Goal: Task Accomplishment & Management: Use online tool/utility

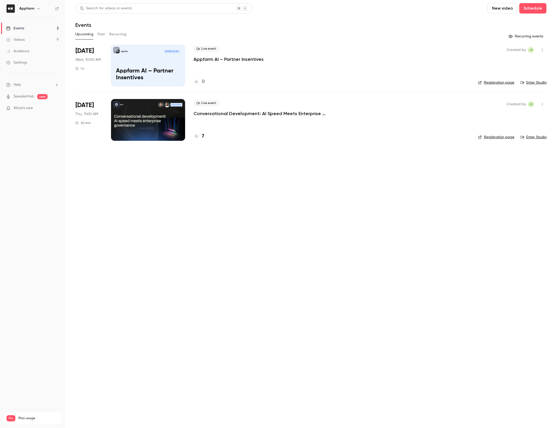
click at [542, 50] on icon "button" at bounding box center [543, 50] width 4 height 4
click at [244, 69] on div at bounding box center [278, 214] width 557 height 428
click at [238, 58] on p "Appfarm AI – Partner Insentives" at bounding box center [229, 59] width 70 height 6
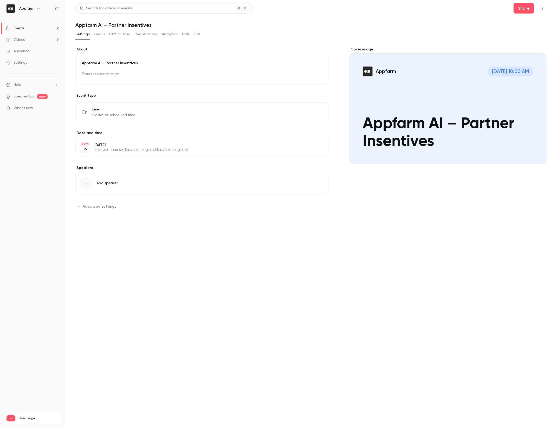
click at [305, 75] on button "Edit" at bounding box center [313, 74] width 19 height 8
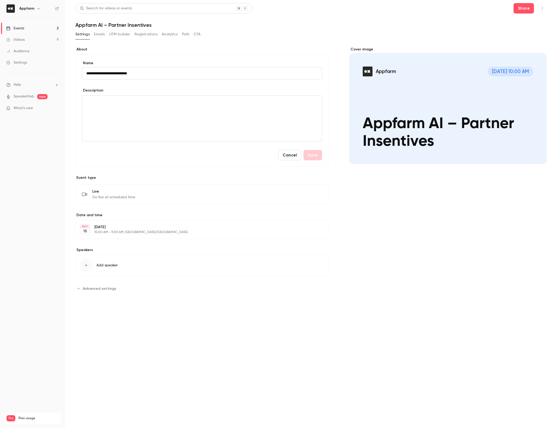
click at [128, 73] on input "**********" at bounding box center [202, 73] width 240 height 12
type input "**********"
click at [313, 157] on button "Save" at bounding box center [313, 155] width 19 height 10
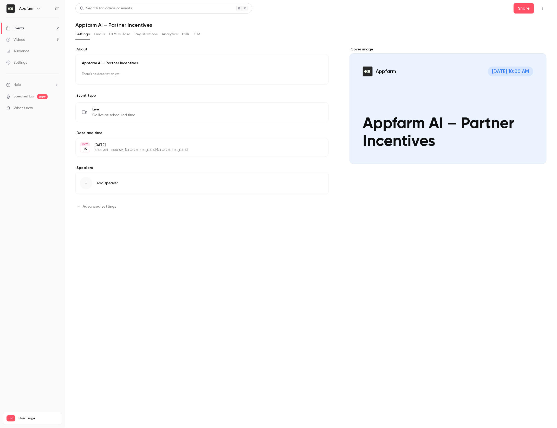
click at [26, 41] on link "Videos 9" at bounding box center [32, 39] width 65 height 11
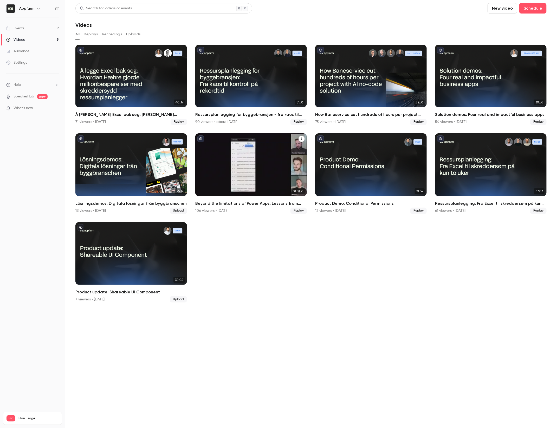
click at [264, 179] on div "Beyond the limitations of Power Apps: Lessons from industry leaders" at bounding box center [251, 164] width 112 height 63
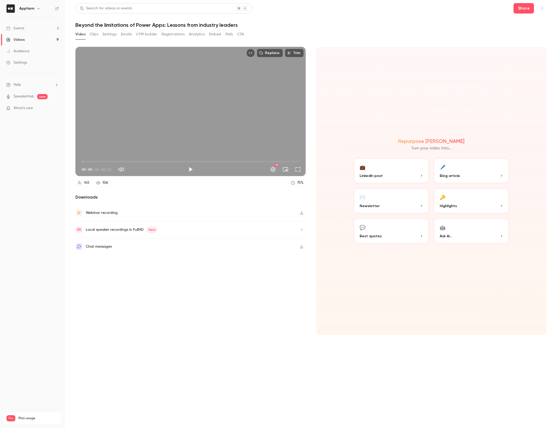
click at [464, 198] on button "🔑 Highlights" at bounding box center [472, 201] width 76 height 26
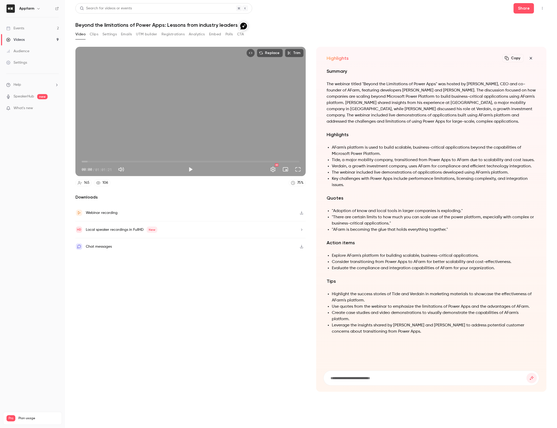
click at [97, 36] on button "Clips" at bounding box center [94, 34] width 9 height 8
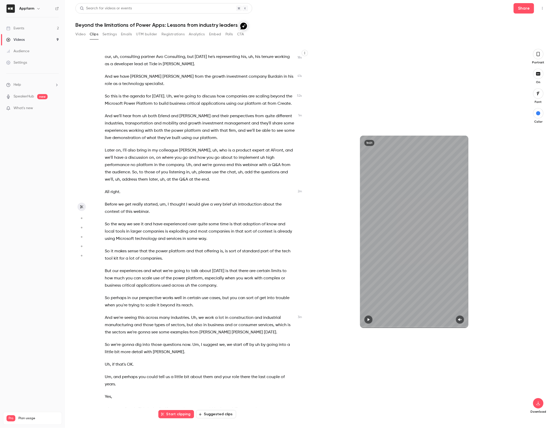
scroll to position [57, 0]
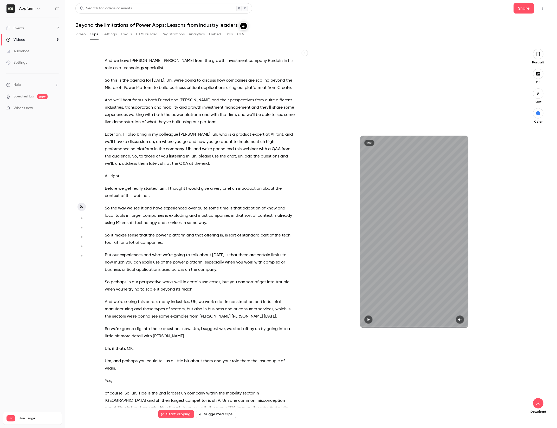
click at [215, 414] on button "Suggested clips" at bounding box center [216, 414] width 40 height 8
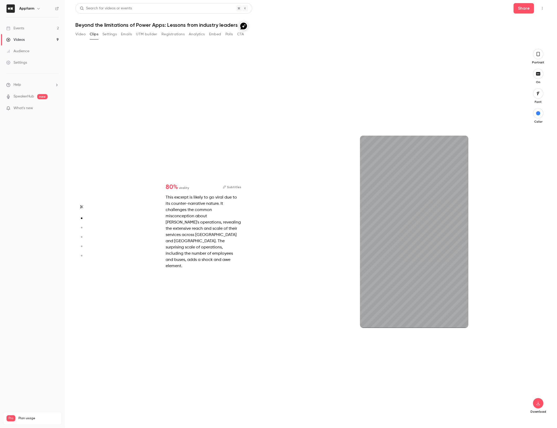
scroll to position [741, 0]
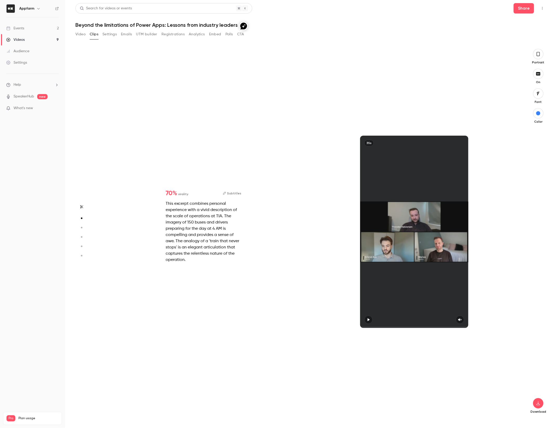
type input "*"
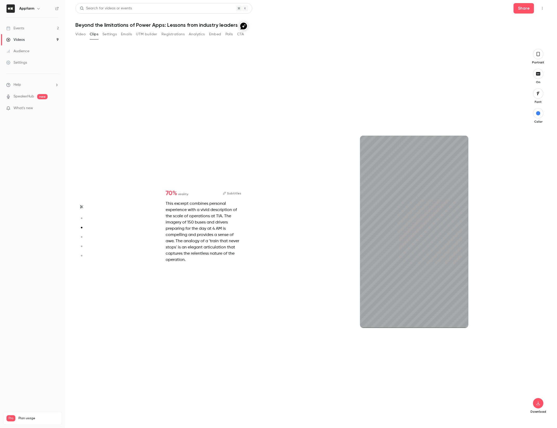
type input "*"
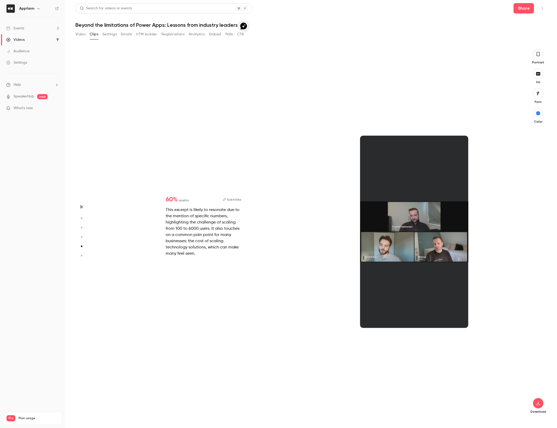
scroll to position [1481, 0]
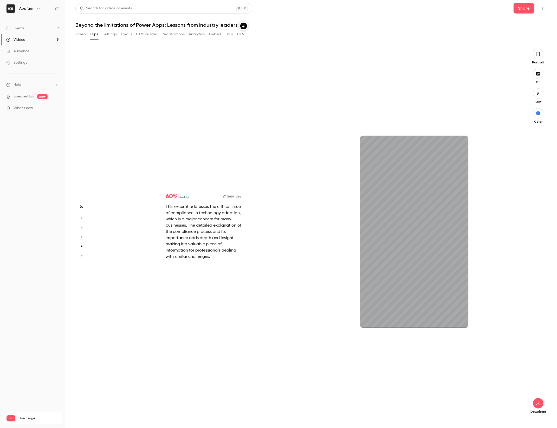
drag, startPoint x: 537, startPoint y: 53, endPoint x: 540, endPoint y: 54, distance: 3.0
click at [537, 53] on icon "button" at bounding box center [538, 54] width 4 height 6
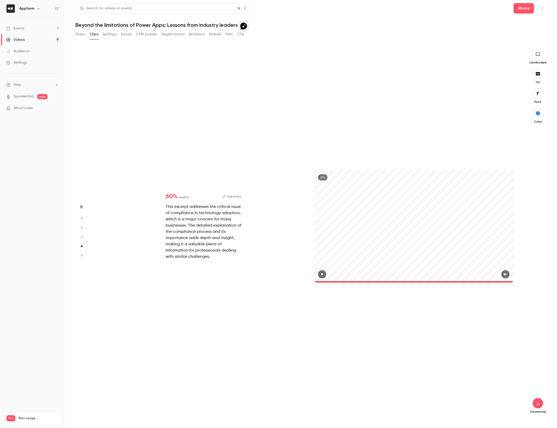
click at [322, 275] on icon "button" at bounding box center [323, 274] width 2 height 3
click at [507, 274] on icon "button" at bounding box center [506, 275] width 4 height 4
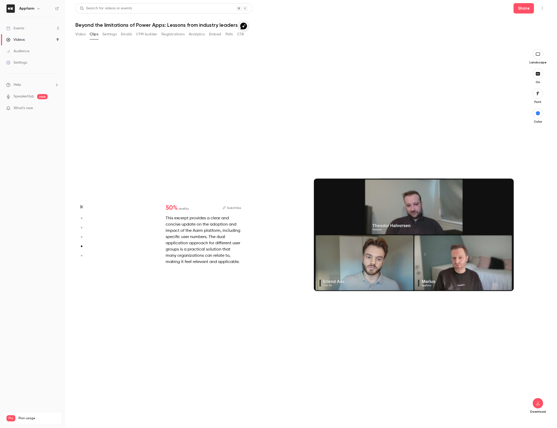
type input "*"
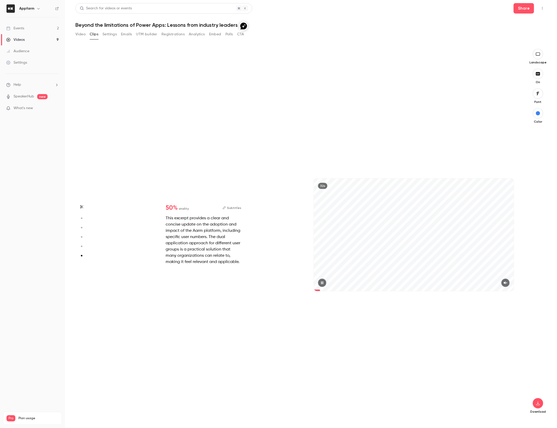
type input "*"
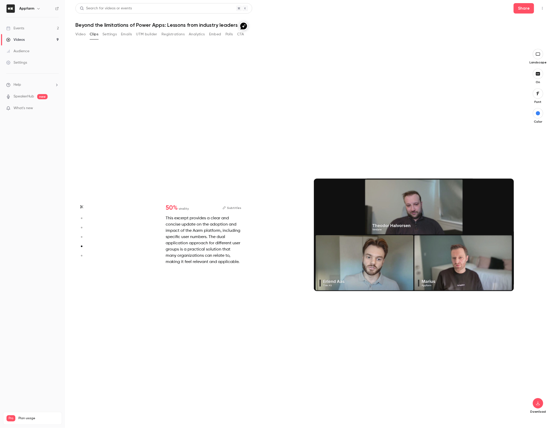
scroll to position [1481, 0]
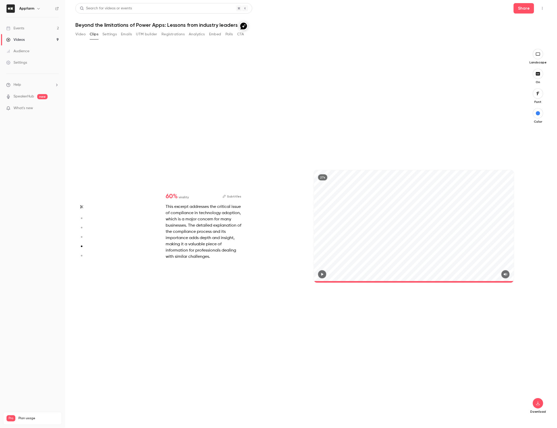
click at [365, 221] on div "27s" at bounding box center [414, 226] width 200 height 113
type input "*"
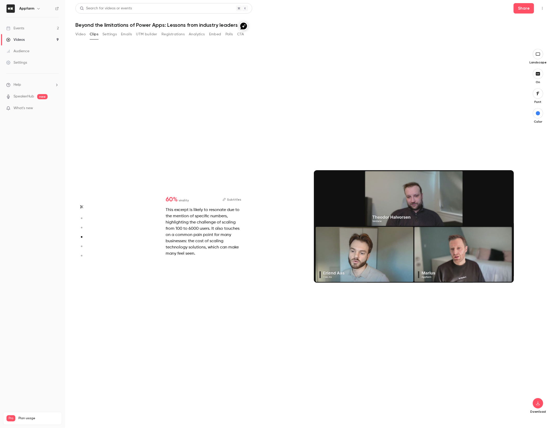
scroll to position [1111, 0]
type input "*"
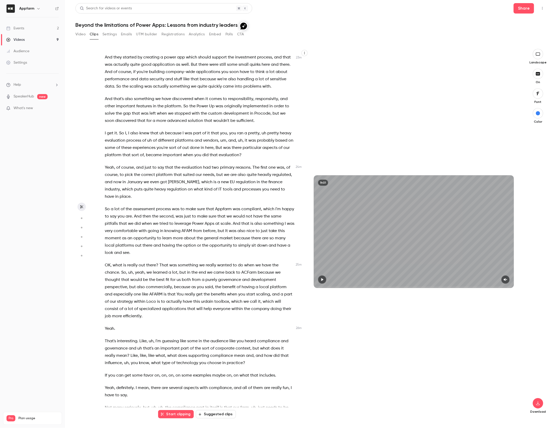
scroll to position [2088, 0]
click at [249, 269] on span "ACFarm" at bounding box center [248, 272] width 15 height 7
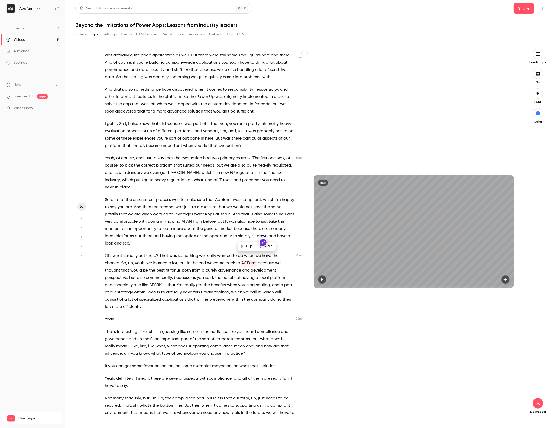
type input "******"
click at [270, 246] on button "Edit" at bounding box center [267, 246] width 18 height 8
click at [249, 260] on span "ACFarm" at bounding box center [248, 263] width 15 height 7
click at [172, 248] on input "******" at bounding box center [185, 248] width 47 height 10
type input "*******"
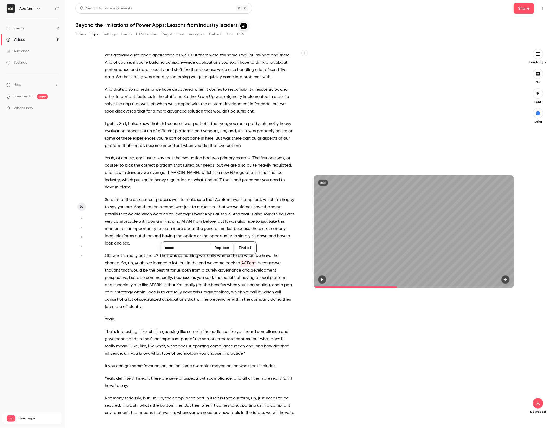
click at [239, 250] on button "Find all" at bounding box center [245, 248] width 21 height 10
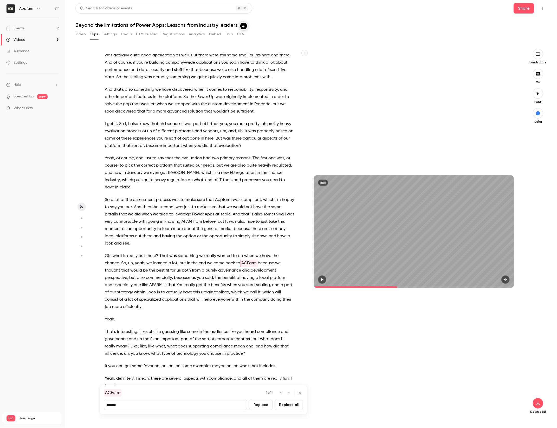
click at [260, 405] on button "Replace" at bounding box center [260, 405] width 23 height 10
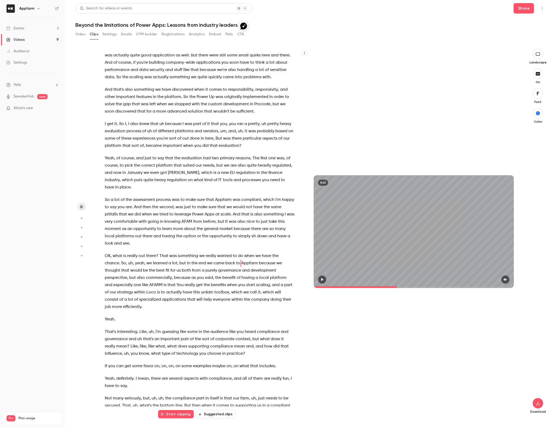
click at [277, 329] on span "compliance" at bounding box center [268, 332] width 23 height 7
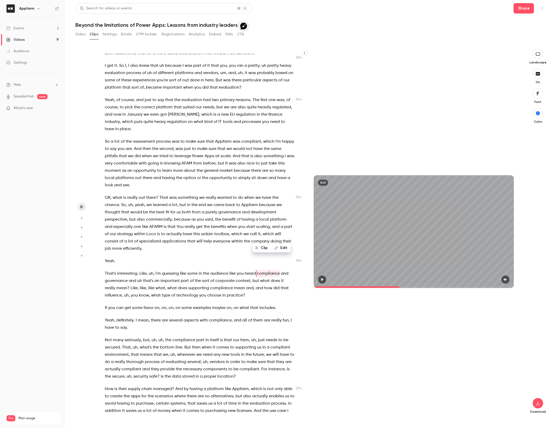
scroll to position [2166, 0]
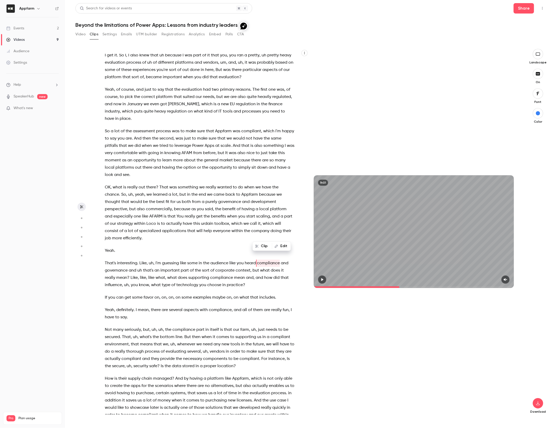
click at [323, 278] on icon "button" at bounding box center [322, 280] width 4 height 4
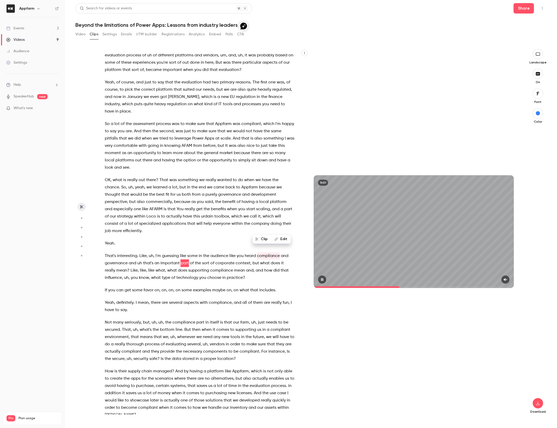
click at [504, 279] on button "button" at bounding box center [506, 280] width 8 height 8
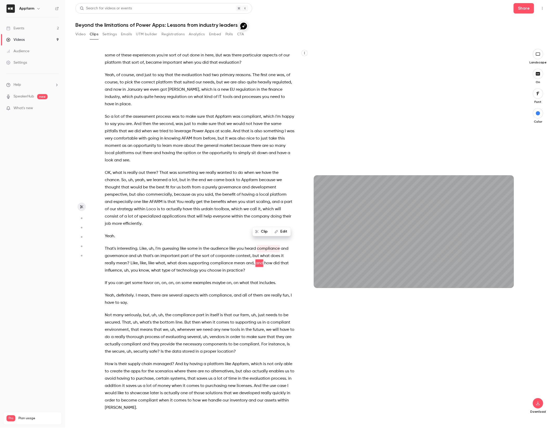
click at [138, 260] on span "," at bounding box center [138, 263] width 1 height 7
click at [131, 260] on span "Like" at bounding box center [134, 263] width 7 height 7
click at [148, 260] on span "like" at bounding box center [151, 263] width 6 height 7
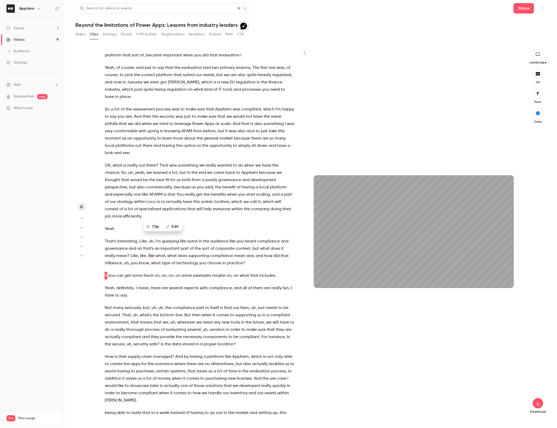
scroll to position [2201, 0]
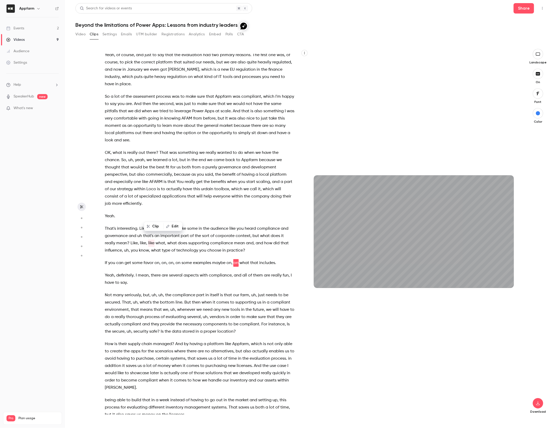
click at [106, 272] on span "Yeah" at bounding box center [109, 275] width 9 height 7
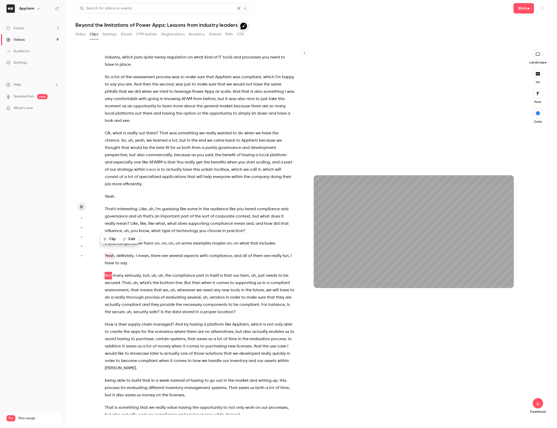
scroll to position [2233, 0]
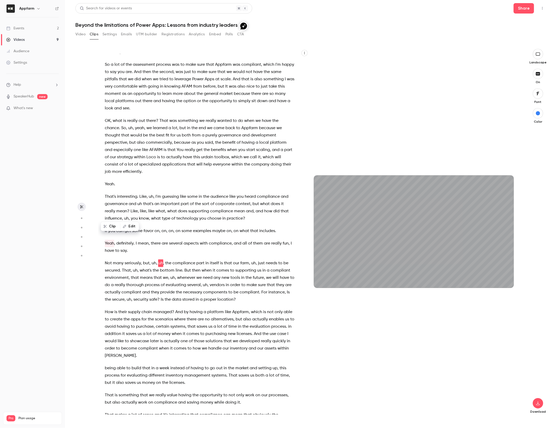
click at [165, 260] on span "the" at bounding box center [168, 263] width 6 height 7
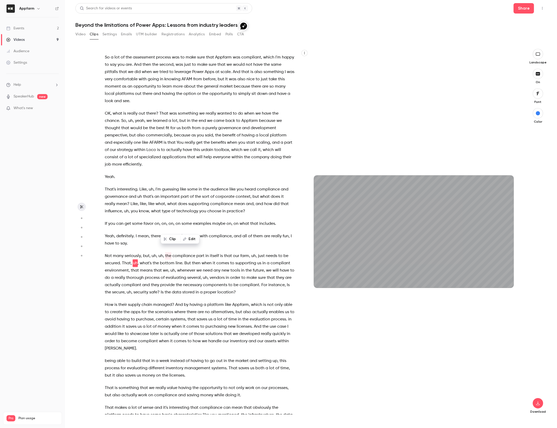
click at [235, 253] on span "our" at bounding box center [236, 256] width 6 height 7
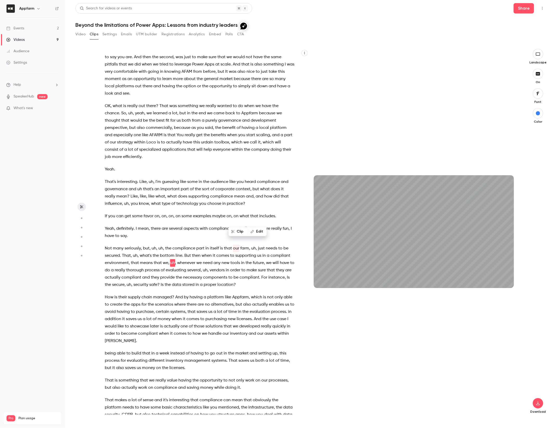
click at [237, 245] on span "our" at bounding box center [236, 248] width 6 height 7
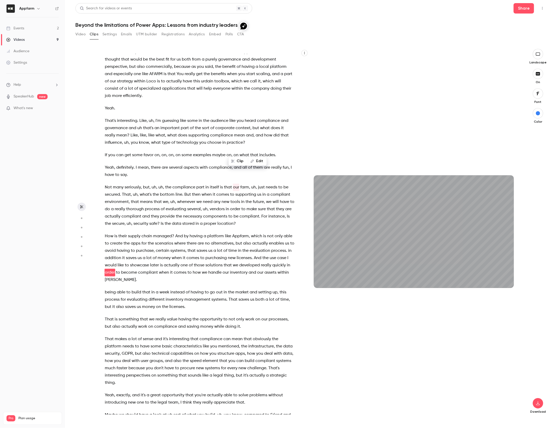
scroll to position [2318, 0]
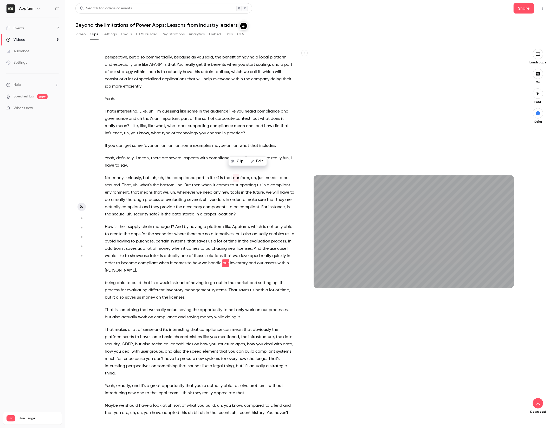
drag, startPoint x: 166, startPoint y: 149, endPoint x: 195, endPoint y: 150, distance: 29.4
click at [195, 175] on p "Not many seriously , but , uh , uh , the compliance part in itself is that our …" at bounding box center [200, 197] width 190 height 44
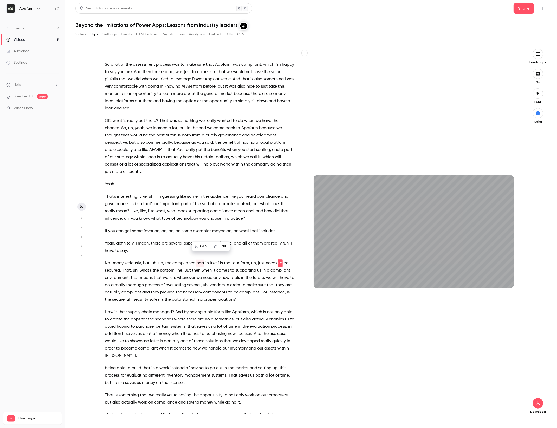
drag, startPoint x: 165, startPoint y: 235, endPoint x: 239, endPoint y: 238, distance: 74.2
click at [239, 260] on p "Not many seriously , but , uh , uh , the compliance part in itself is that our …" at bounding box center [200, 282] width 190 height 44
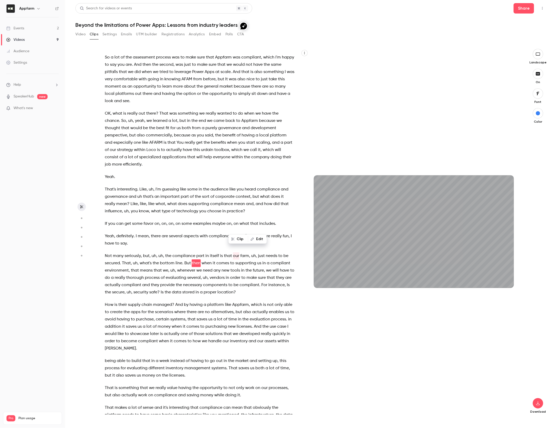
click at [168, 253] on span "the" at bounding box center [168, 256] width 6 height 7
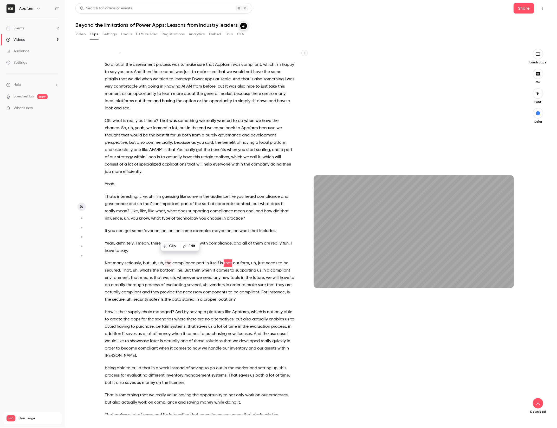
click at [172, 246] on button "Clip" at bounding box center [170, 246] width 19 height 8
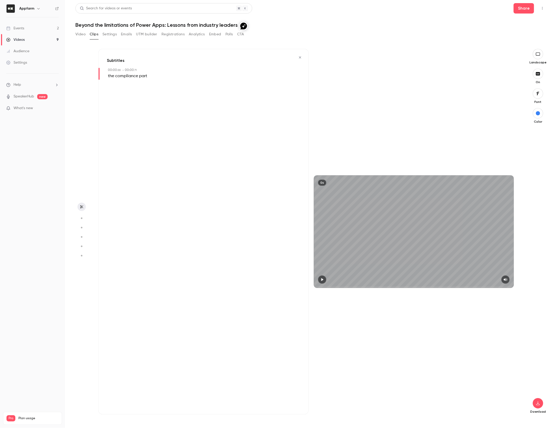
click at [299, 56] on icon "button" at bounding box center [300, 58] width 4 height 4
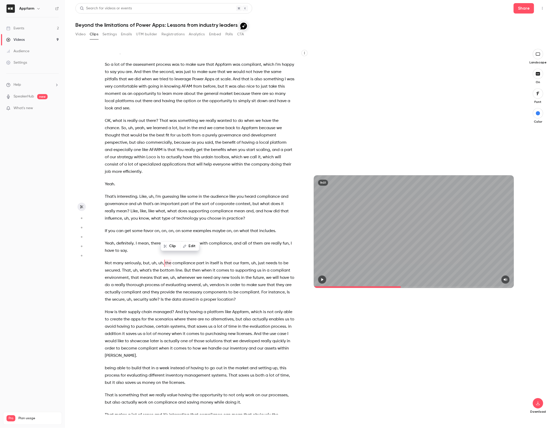
click at [190, 228] on div "Hello everyone and welcome to this webinar , Beyond the Limitations of Power Ap…" at bounding box center [202, 234] width 208 height 361
click at [166, 260] on span "the" at bounding box center [168, 263] width 6 height 7
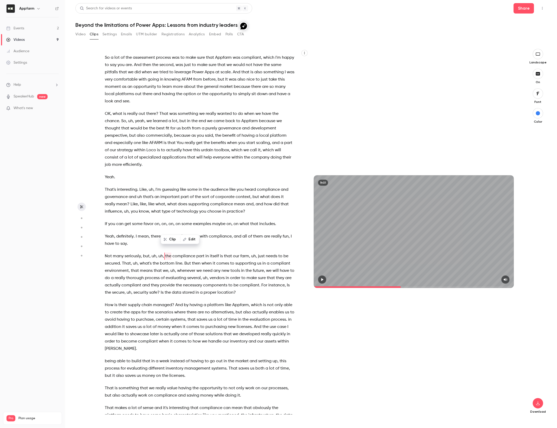
scroll to position [2241, 0]
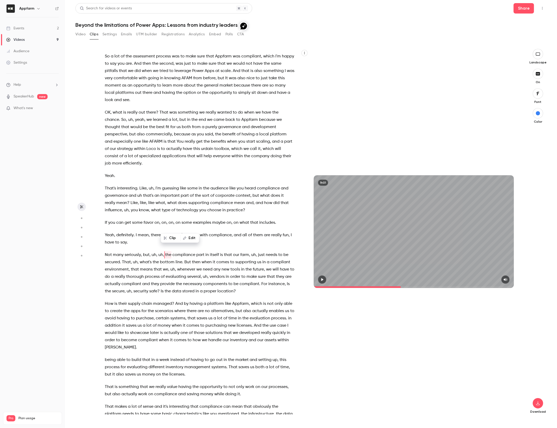
click at [253, 324] on span at bounding box center [253, 326] width 1 height 4
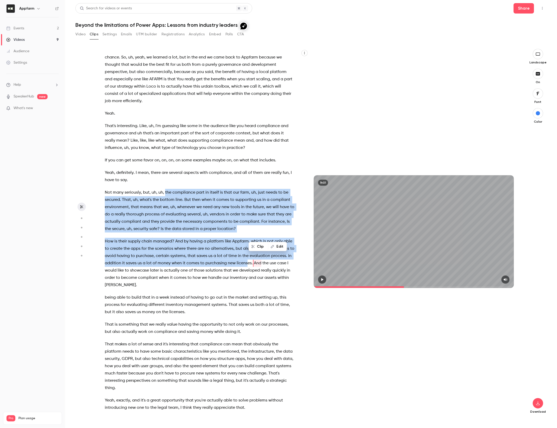
drag, startPoint x: 165, startPoint y: 163, endPoint x: 247, endPoint y: 234, distance: 108.1
click at [247, 234] on div "Hello everyone and welcome to this webinar , Beyond the Limitations of Power Ap…" at bounding box center [202, 234] width 208 height 361
type input "******"
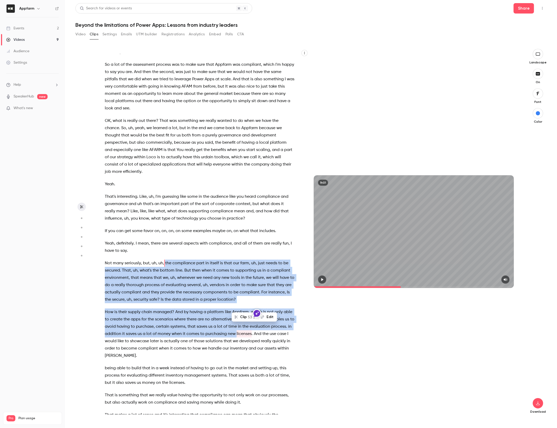
click at [269, 318] on button "Edit" at bounding box center [268, 317] width 18 height 8
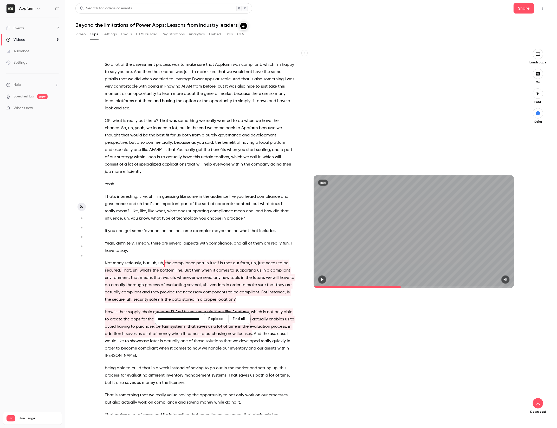
scroll to position [0, 0]
click at [161, 319] on input "**********" at bounding box center [179, 319] width 47 height 10
type input "**********"
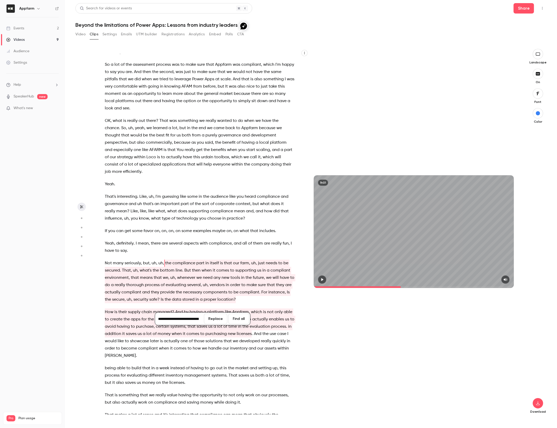
click at [222, 318] on button "Replace" at bounding box center [215, 319] width 23 height 10
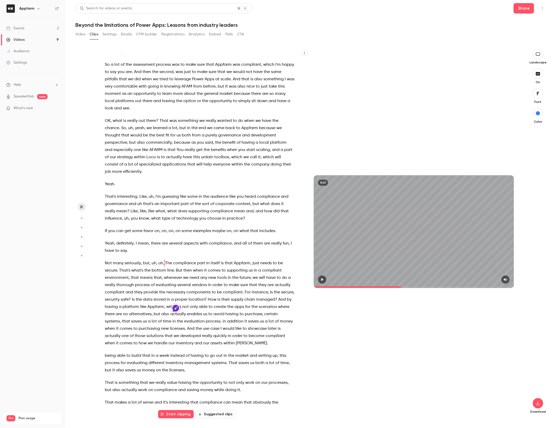
click at [185, 416] on button "Start clipping" at bounding box center [176, 414] width 36 height 8
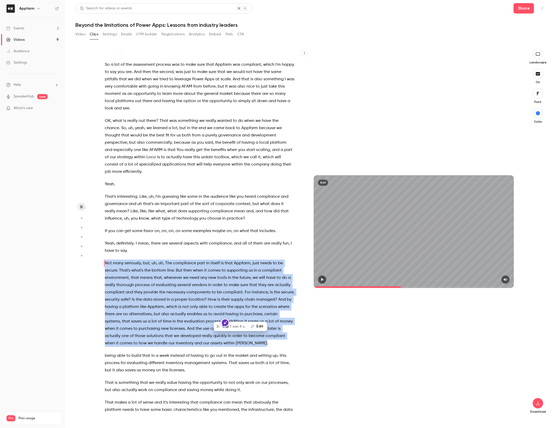
click at [157, 260] on span "," at bounding box center [156, 263] width 1 height 7
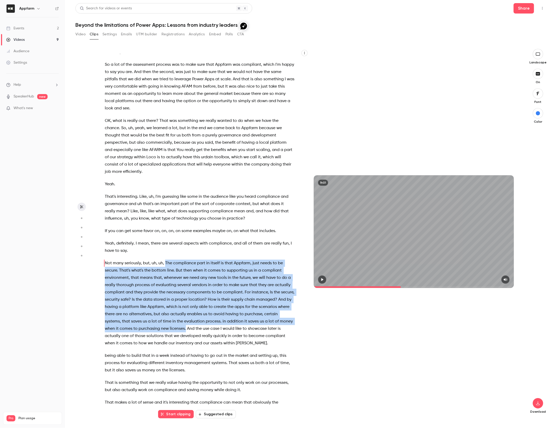
drag, startPoint x: 165, startPoint y: 234, endPoint x: 171, endPoint y: 299, distance: 65.5
click at [171, 299] on p "Not many seriously , but , uh , uh , The compliance part in itself is that Appf…" at bounding box center [200, 303] width 190 height 87
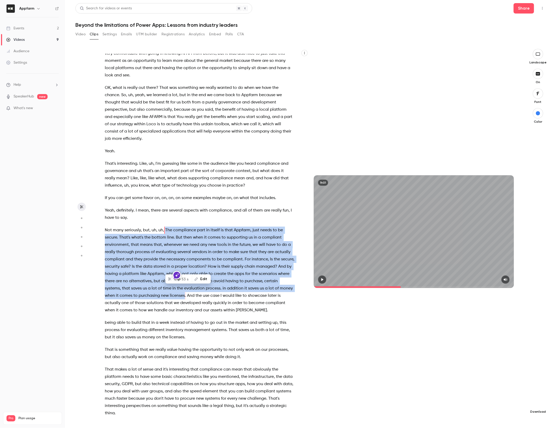
click at [537, 405] on icon "button" at bounding box center [538, 404] width 6 height 4
click at [508, 396] on span "High quality requires longer processing" at bounding box center [499, 398] width 59 height 5
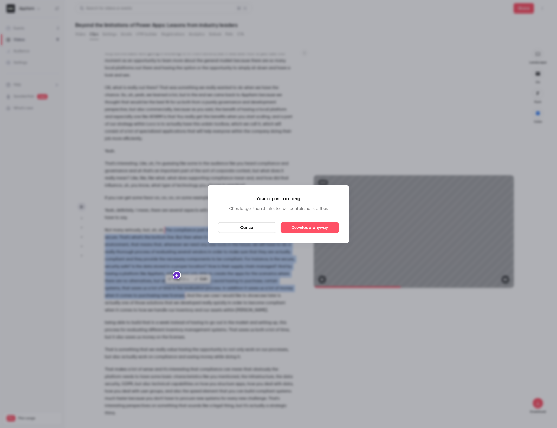
drag, startPoint x: 309, startPoint y: 228, endPoint x: 259, endPoint y: 229, distance: 50.0
click at [259, 229] on div "Cancel Download anyway" at bounding box center [278, 228] width 121 height 10
click at [259, 229] on button "Cancel" at bounding box center [247, 228] width 58 height 10
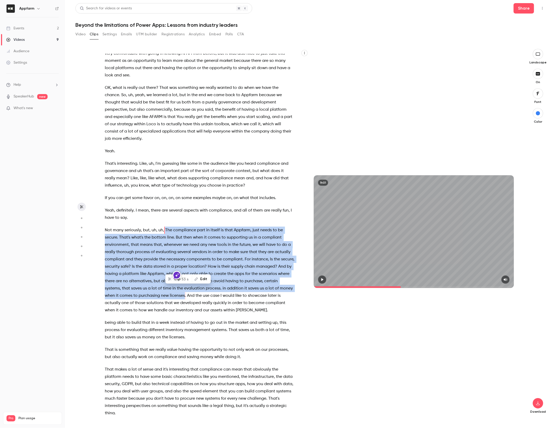
click at [183, 281] on span "53 s" at bounding box center [185, 279] width 7 height 5
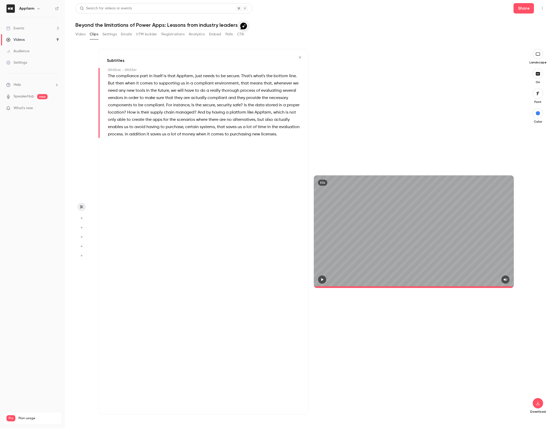
type input "*"
click at [539, 404] on icon "button" at bounding box center [538, 404] width 6 height 4
click at [509, 398] on span "High quality requires longer processing" at bounding box center [499, 398] width 59 height 5
click at [281, 136] on p "The compliance part in itself is that Appfarm, just needs to be secure. That's …" at bounding box center [204, 106] width 192 height 66
copy span
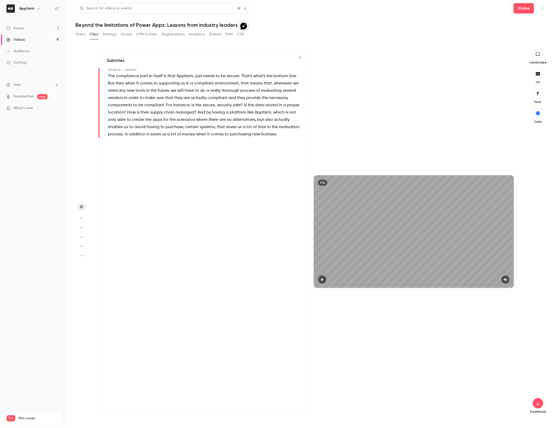
drag, startPoint x: 279, startPoint y: 136, endPoint x: 274, endPoint y: 131, distance: 6.8
click at [275, 132] on p "The compliance part in itself is that Appfarm, just needs to be secure. That's …" at bounding box center [204, 106] width 192 height 66
click at [272, 131] on span "The compliance part in itself is that Appfarm, just needs to be secure. That's …" at bounding box center [204, 106] width 193 height 66
